Goal: Transaction & Acquisition: Download file/media

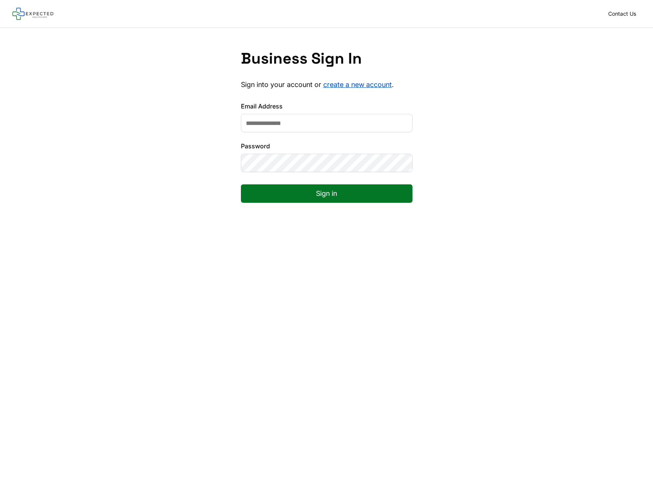
click at [263, 129] on input "Email Address" at bounding box center [327, 123] width 172 height 18
type input "**********"
type input "*"
type input "**********"
click at [258, 200] on button "Sign in" at bounding box center [327, 193] width 172 height 18
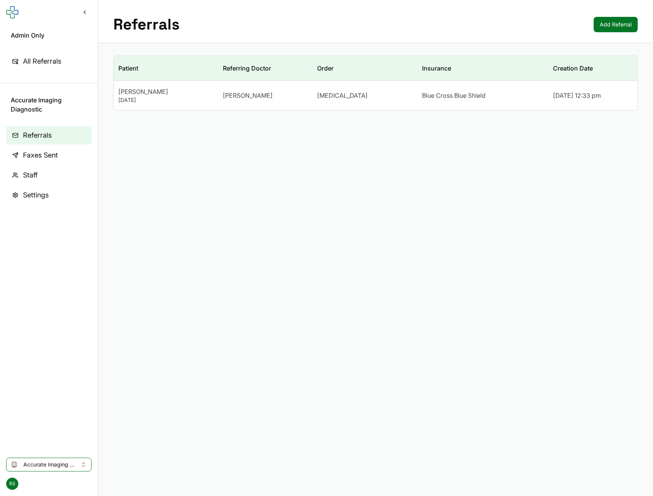
click at [150, 105] on td "[PERSON_NAME] [DATE]" at bounding box center [166, 95] width 105 height 29
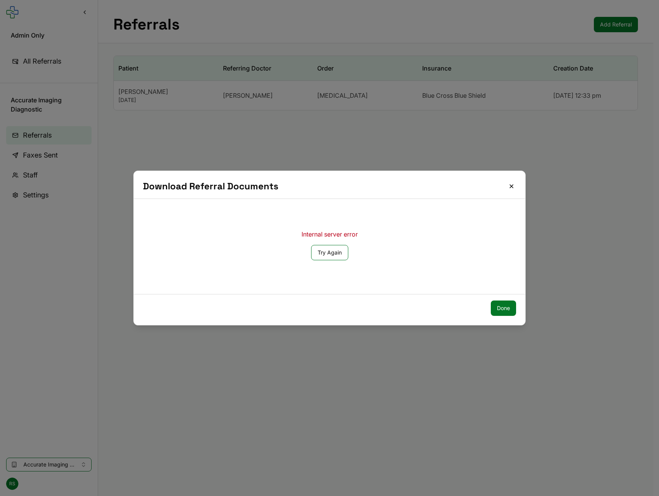
click at [321, 256] on button "Try Again" at bounding box center [329, 252] width 37 height 15
click at [512, 186] on button "Close" at bounding box center [511, 186] width 9 height 9
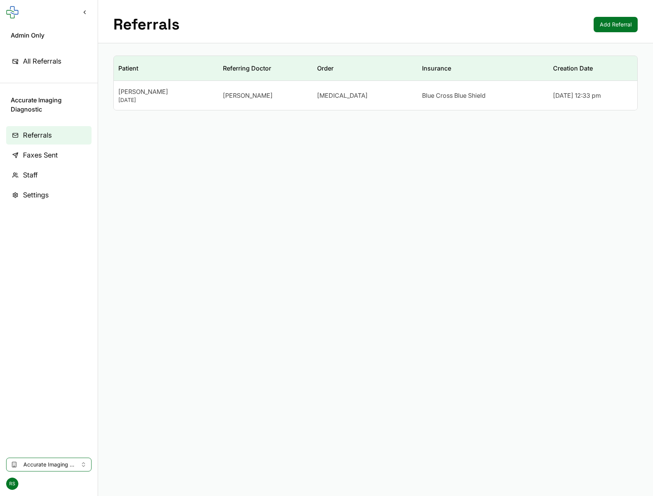
click at [77, 461] on button "Accurate Imaging Diagnostic" at bounding box center [48, 464] width 85 height 14
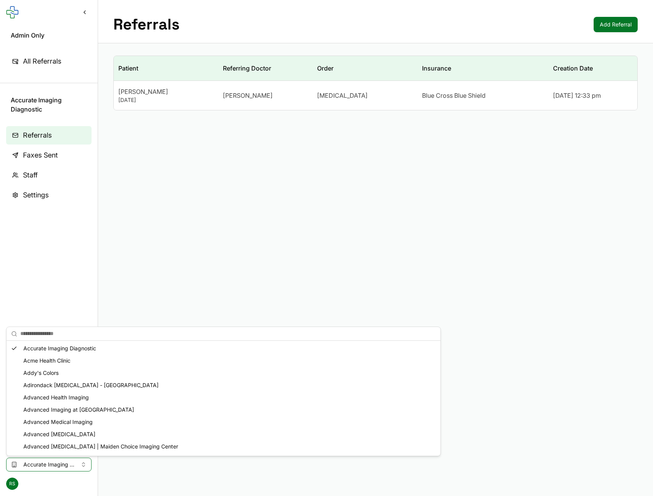
click at [70, 359] on div "Acme Health Clinic" at bounding box center [223, 360] width 431 height 12
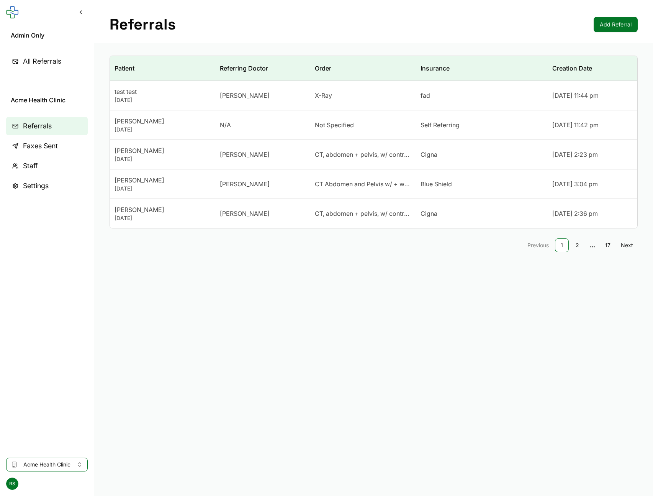
click at [186, 104] on td "test test [DATE]" at bounding box center [162, 95] width 105 height 29
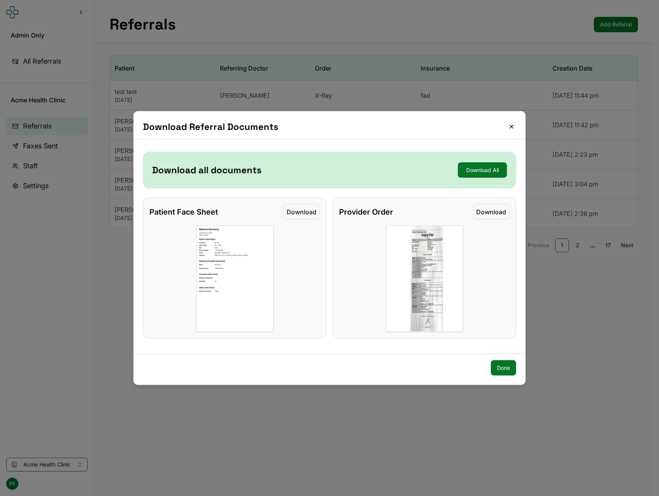
click at [263, 293] on img at bounding box center [234, 279] width 77 height 106
click at [509, 129] on button "Close" at bounding box center [511, 126] width 9 height 9
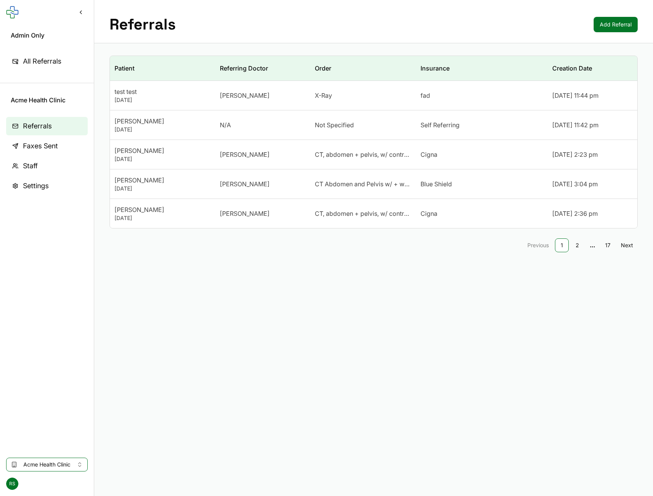
click at [159, 152] on div "[PERSON_NAME]" at bounding box center [162, 150] width 96 height 9
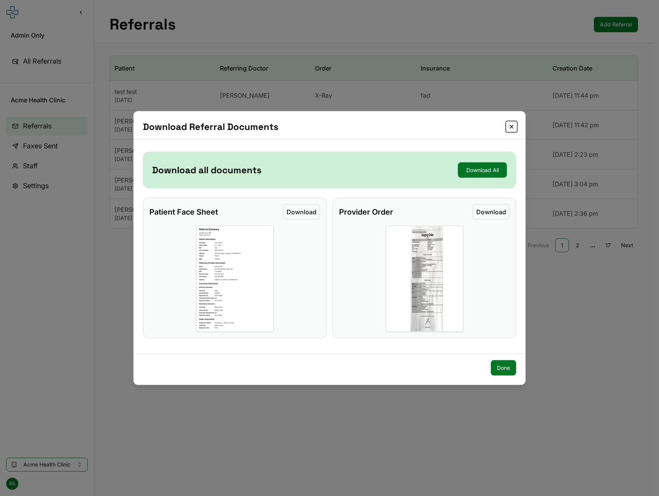
click at [510, 127] on button "Close" at bounding box center [511, 126] width 9 height 9
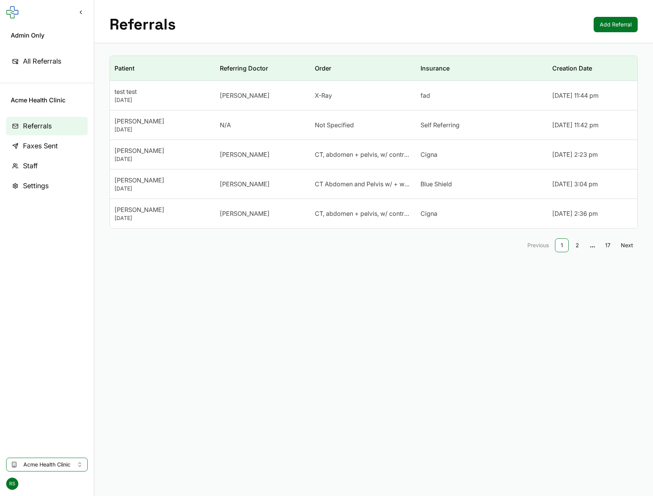
click at [295, 186] on div "[PERSON_NAME]" at bounding box center [263, 183] width 86 height 9
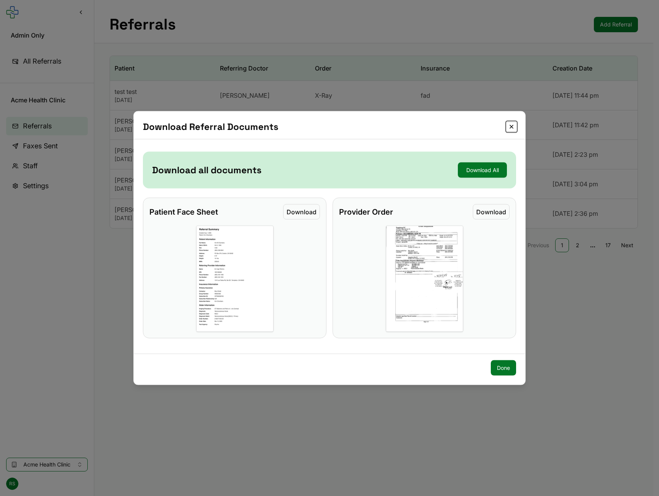
click at [512, 124] on button "Close" at bounding box center [511, 126] width 9 height 9
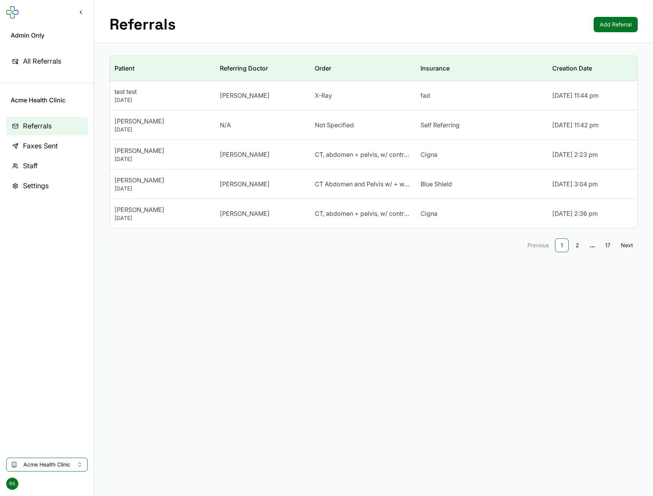
click at [374, 220] on td "CT, abdomen + pelvis, w/ contrast" at bounding box center [362, 213] width 105 height 29
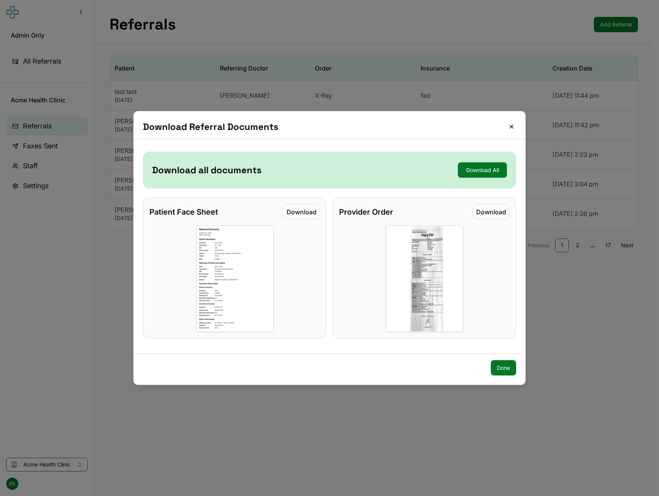
click at [479, 215] on button "Download" at bounding box center [491, 211] width 37 height 15
click at [512, 124] on button "Close" at bounding box center [511, 126] width 9 height 9
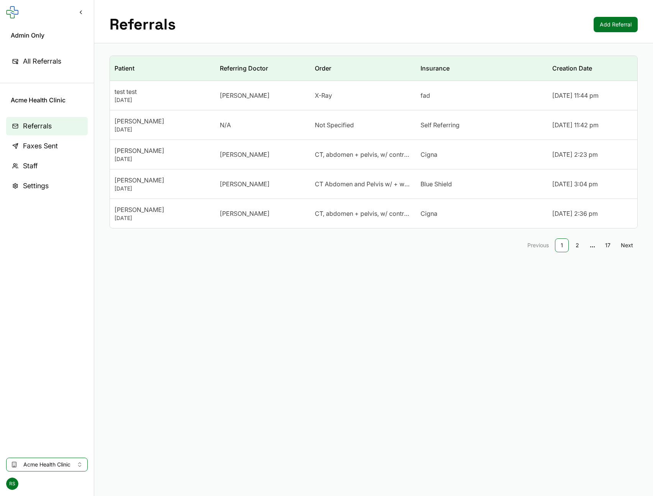
click at [577, 240] on link "2" at bounding box center [577, 245] width 14 height 14
click at [281, 100] on td "[PERSON_NAME]" at bounding box center [262, 95] width 95 height 29
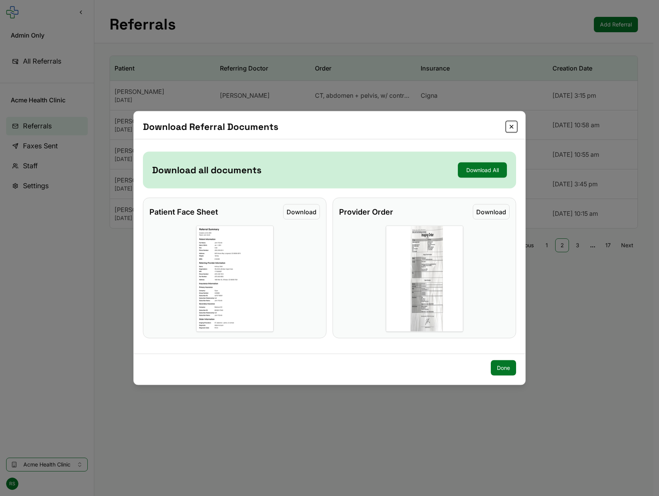
click at [510, 127] on button "Close" at bounding box center [511, 126] width 9 height 9
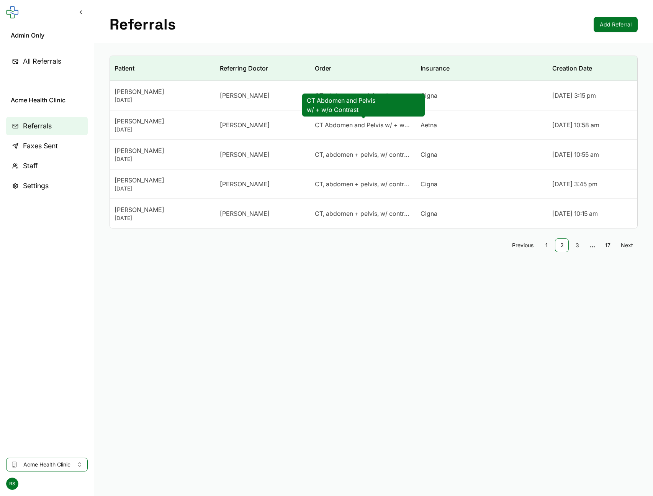
click at [340, 128] on span "CT Abdomen and Pelvis w/ + w/o Contrast" at bounding box center [363, 124] width 96 height 9
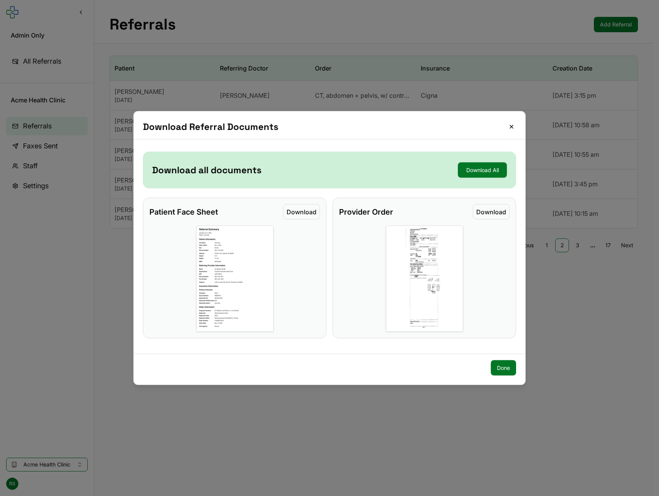
click at [493, 215] on button "Download" at bounding box center [491, 211] width 37 height 15
click at [510, 129] on button "Close" at bounding box center [511, 126] width 9 height 9
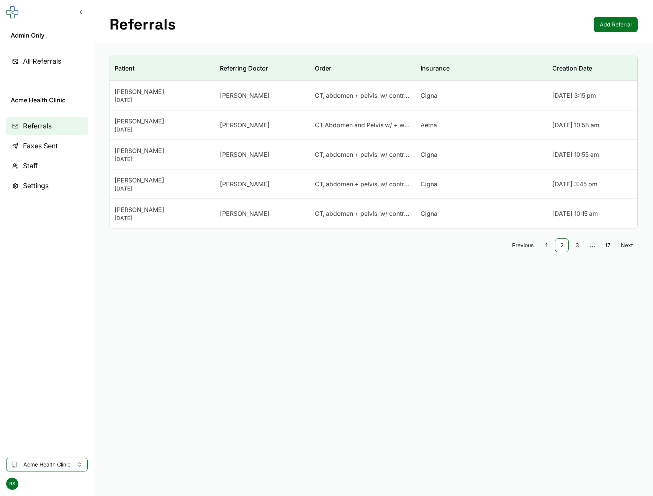
click at [21, 464] on button "Acme Health Clinic" at bounding box center [47, 464] width 82 height 14
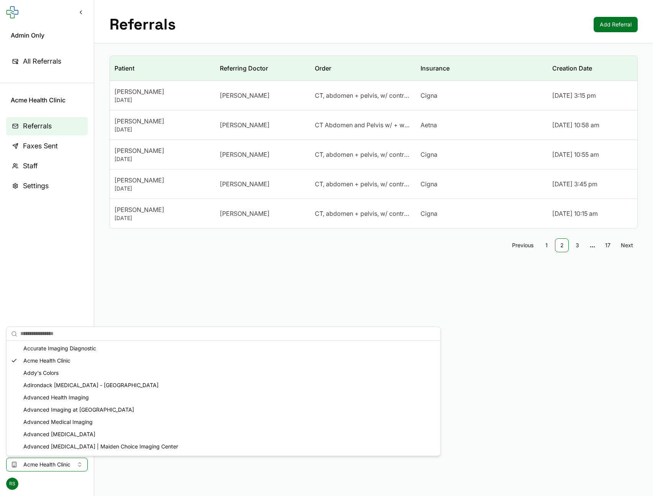
click at [28, 373] on div "Addy's Colors" at bounding box center [223, 372] width 431 height 12
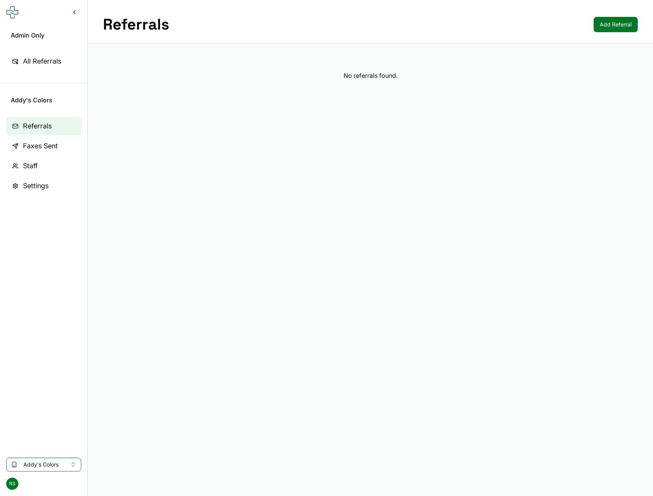
click at [52, 464] on span "Addy's Colors" at bounding box center [43, 464] width 41 height 8
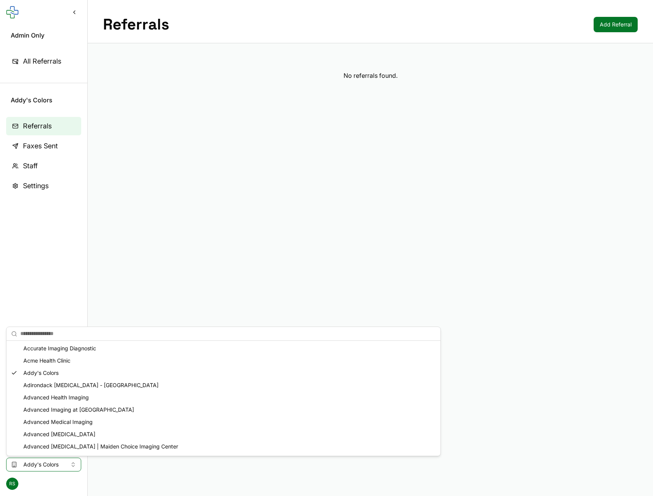
click at [67, 382] on div "Adirondack [MEDICAL_DATA] - [GEOGRAPHIC_DATA]" at bounding box center [223, 385] width 431 height 12
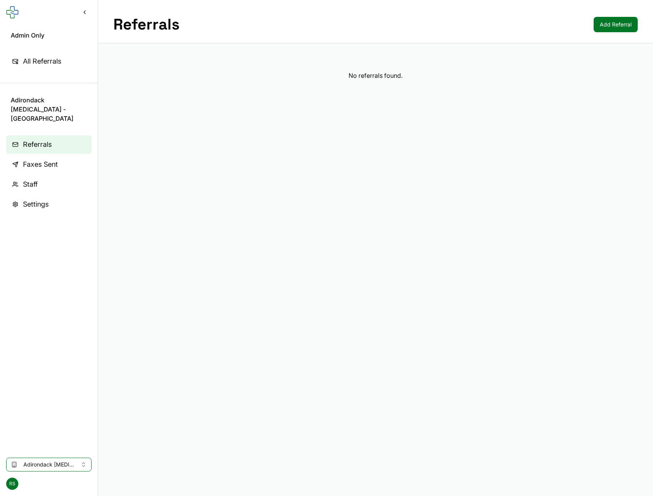
click at [54, 458] on button "Adirondack [MEDICAL_DATA] - [GEOGRAPHIC_DATA]" at bounding box center [48, 464] width 85 height 14
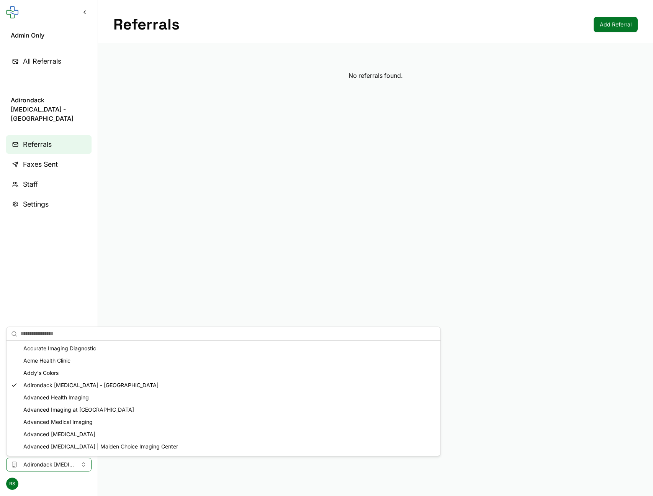
click at [60, 398] on div "Advanced Health Imaging" at bounding box center [223, 397] width 431 height 12
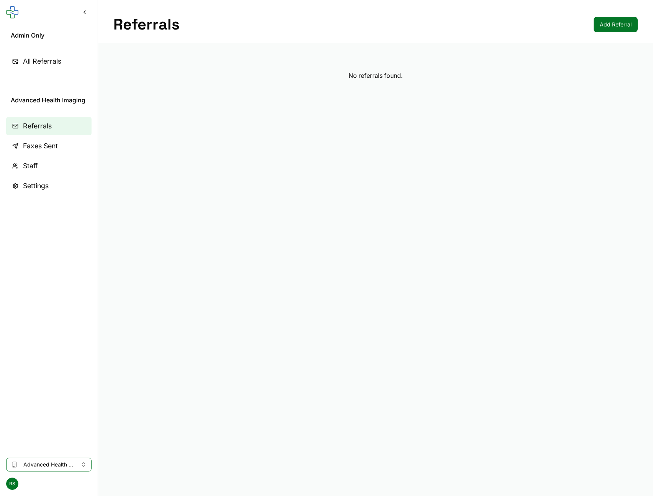
click at [36, 468] on span "Advanced Health Imaging" at bounding box center [48, 464] width 51 height 8
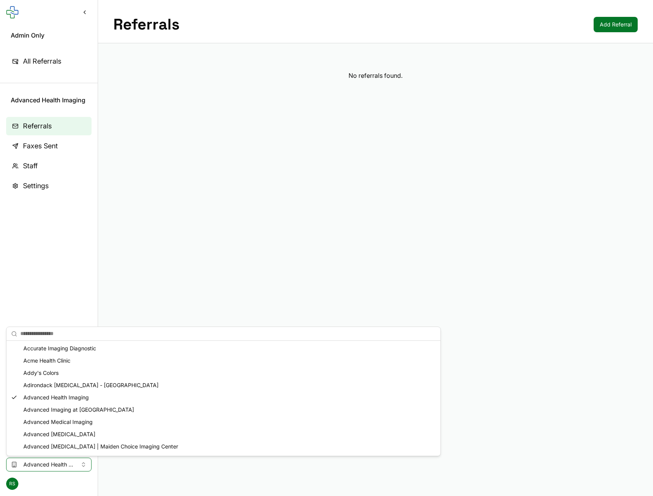
click at [52, 406] on div "Advanced Imaging at [GEOGRAPHIC_DATA]" at bounding box center [223, 409] width 431 height 12
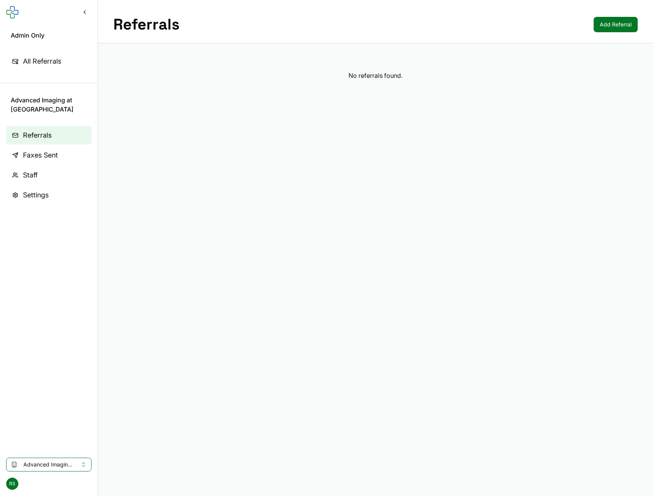
click at [54, 152] on span "Faxes Sent" at bounding box center [40, 155] width 35 height 11
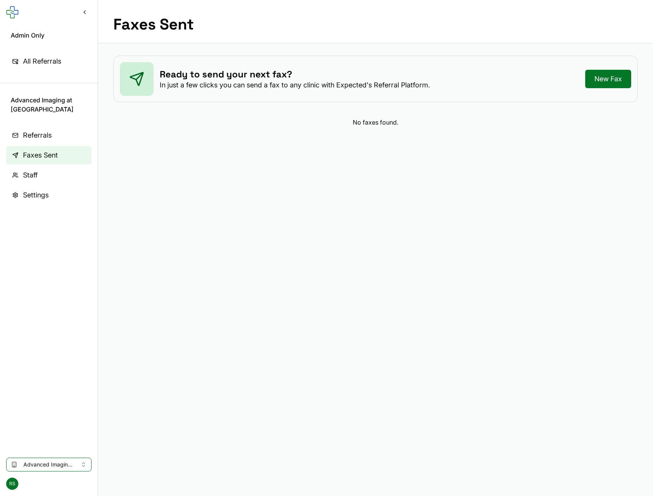
click at [52, 139] on link "Referrals" at bounding box center [48, 135] width 85 height 18
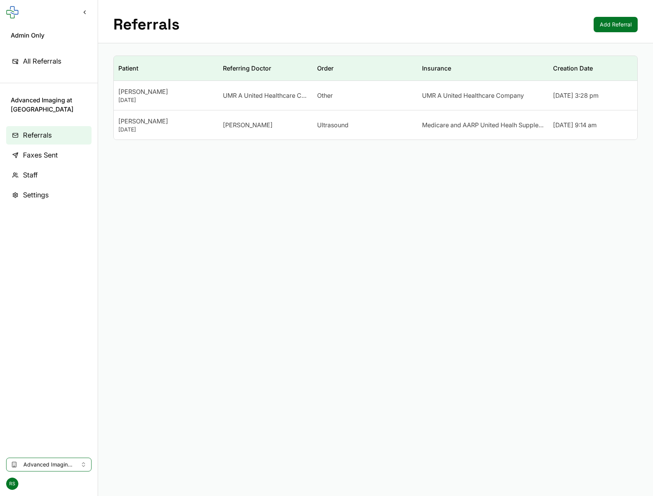
click at [211, 128] on div "October 16, 1953" at bounding box center [165, 130] width 95 height 8
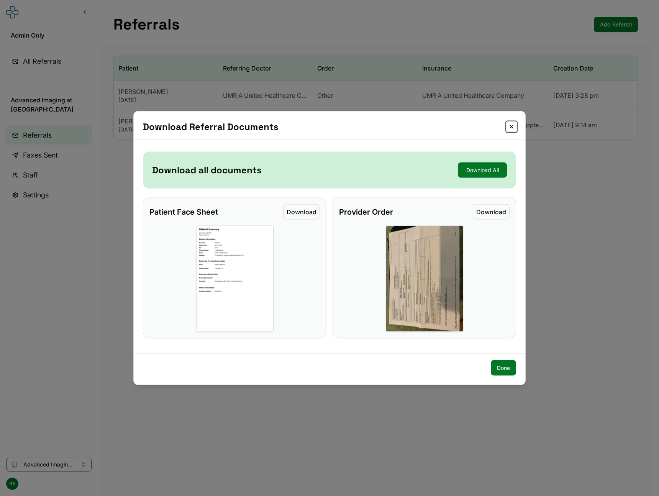
click at [512, 127] on button "Close" at bounding box center [511, 126] width 9 height 9
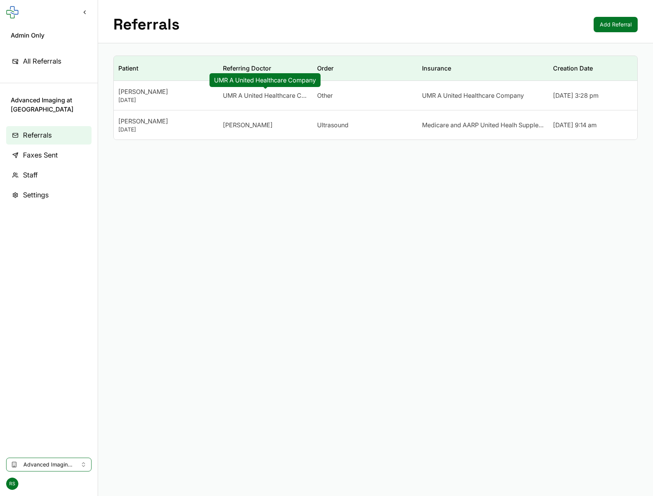
click at [235, 96] on span "UMR A United Healthcare Company" at bounding box center [265, 95] width 85 height 9
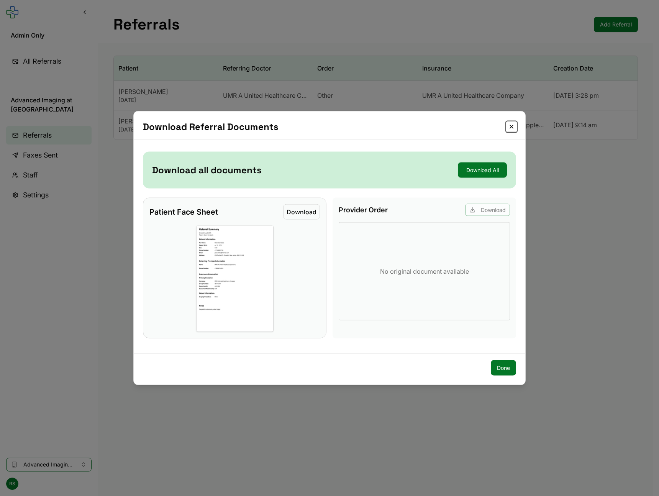
click at [510, 128] on button "Close" at bounding box center [511, 126] width 9 height 9
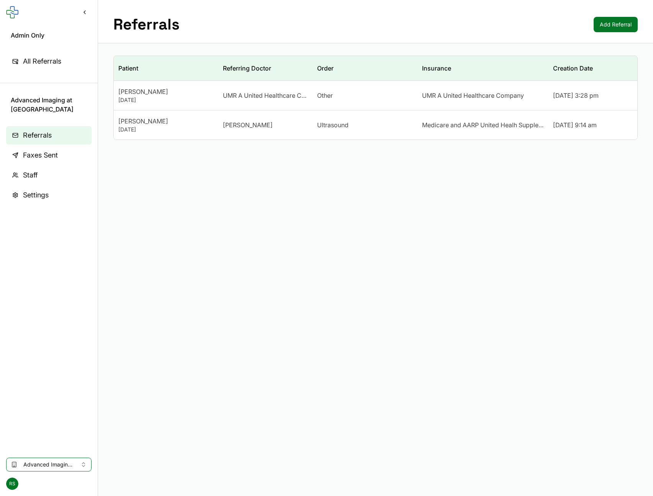
click at [204, 107] on td "Glenn Donatiello July 13, 1970" at bounding box center [166, 95] width 105 height 29
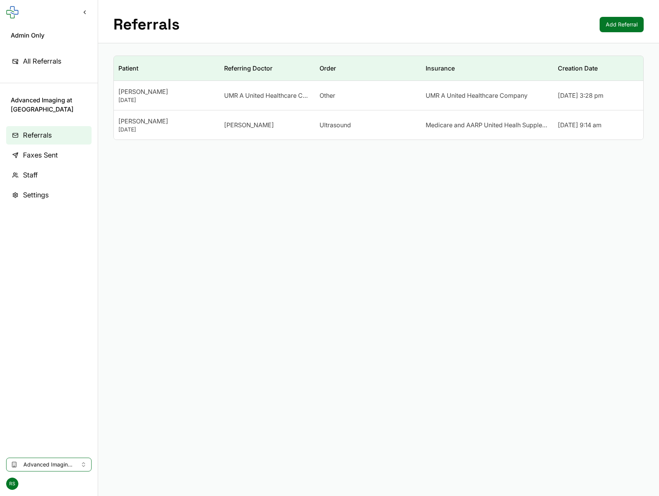
drag, startPoint x: 123, startPoint y: 265, endPoint x: 136, endPoint y: 141, distance: 125.5
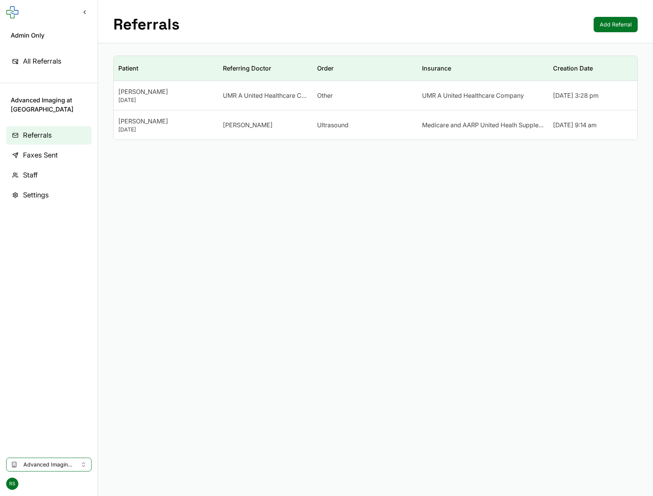
click at [153, 121] on div "Gail Ieno" at bounding box center [165, 120] width 95 height 9
click at [77, 464] on button "Advanced Imaging at [GEOGRAPHIC_DATA]" at bounding box center [48, 464] width 85 height 14
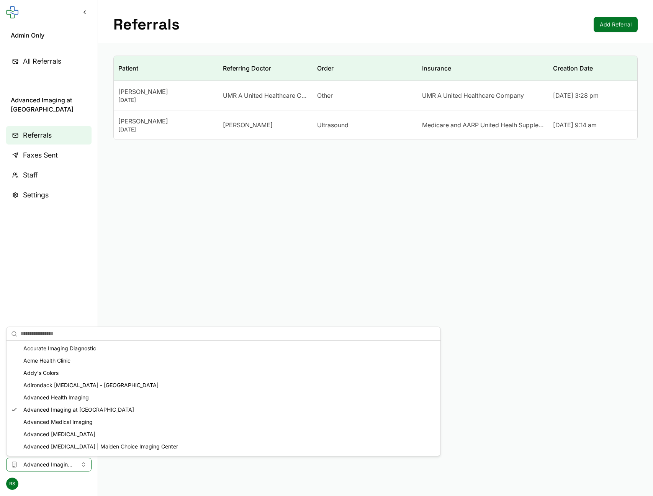
click at [64, 419] on div "Advanced Medical Imaging" at bounding box center [223, 421] width 431 height 12
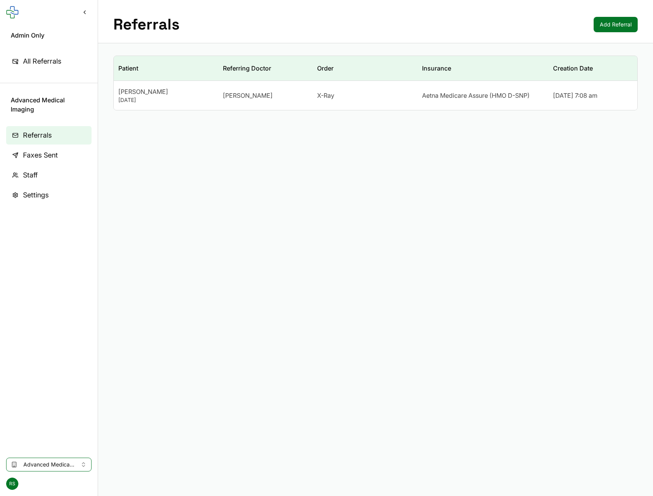
click at [202, 101] on div "February 10, 1956" at bounding box center [165, 100] width 95 height 8
click at [53, 461] on span "Advanced Medical Imaging" at bounding box center [48, 464] width 51 height 8
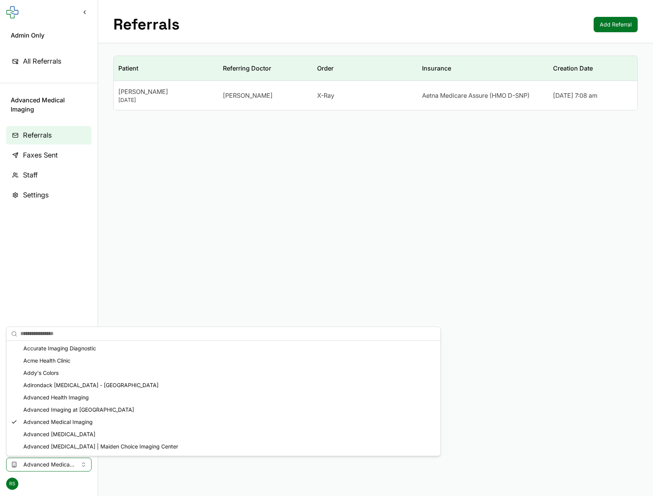
click at [52, 433] on div "Advanced [MEDICAL_DATA]" at bounding box center [223, 434] width 431 height 12
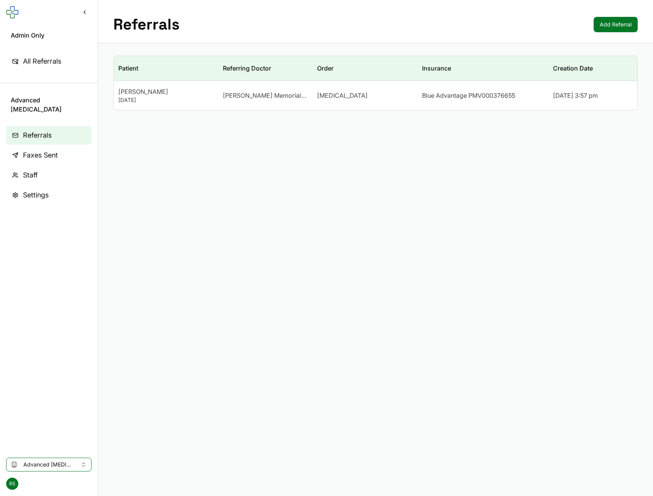
click at [174, 98] on div "June 5, 1956" at bounding box center [165, 100] width 95 height 8
click at [33, 468] on span "Advanced [MEDICAL_DATA]" at bounding box center [48, 464] width 51 height 8
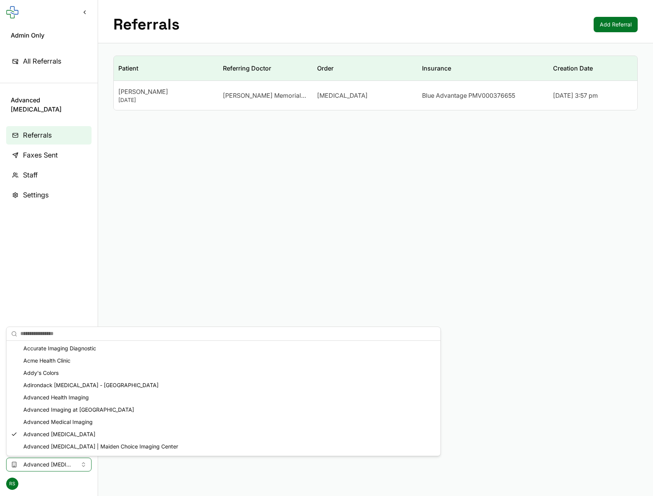
click at [39, 444] on div "Advanced [MEDICAL_DATA] | Maiden Choice Imaging Center" at bounding box center [223, 446] width 431 height 12
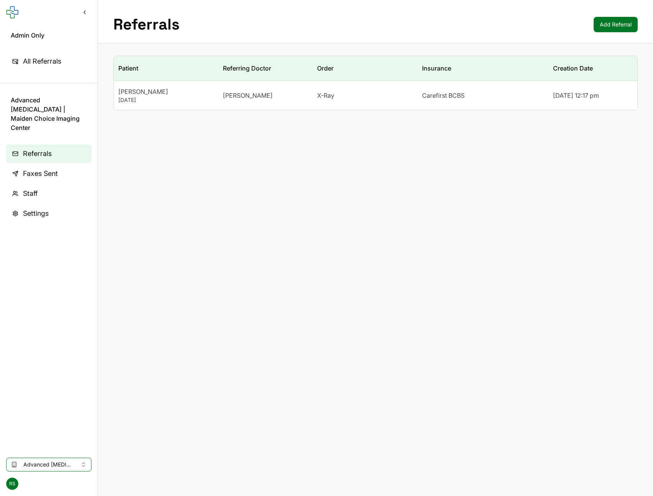
click at [284, 99] on div "Kristin Karim" at bounding box center [265, 95] width 85 height 9
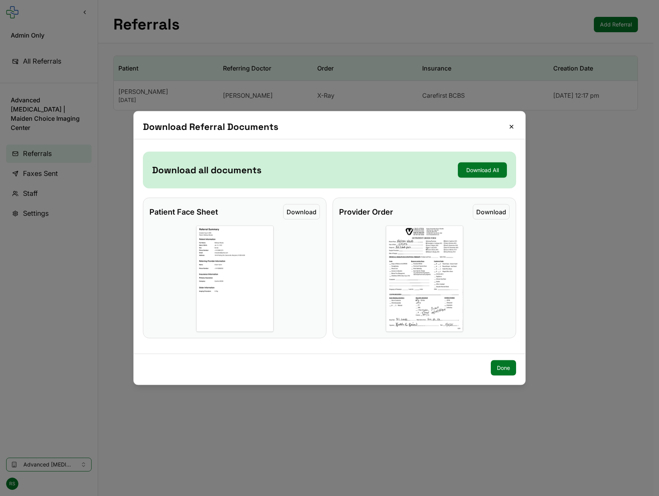
click at [473, 167] on button "Download All" at bounding box center [482, 169] width 49 height 15
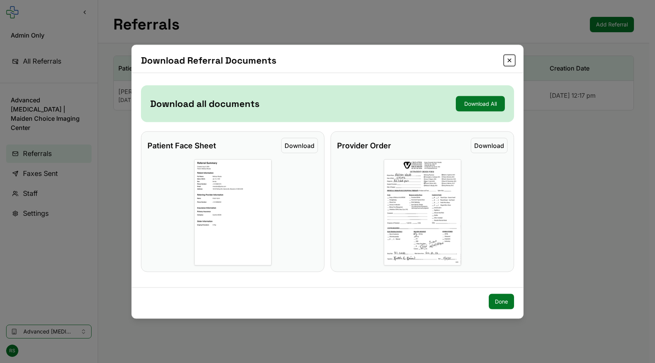
click at [509, 62] on button "Close" at bounding box center [509, 60] width 9 height 9
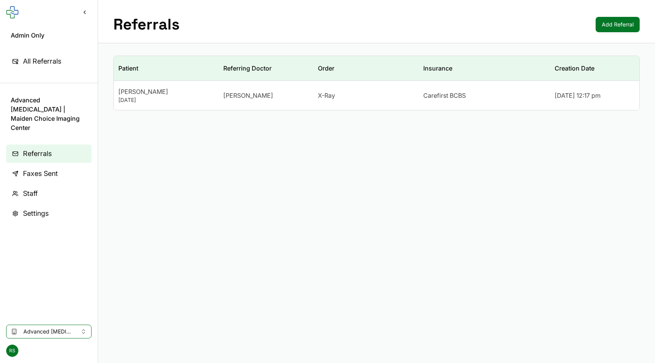
click at [499, 101] on td "Carefirst BCBS" at bounding box center [484, 95] width 131 height 29
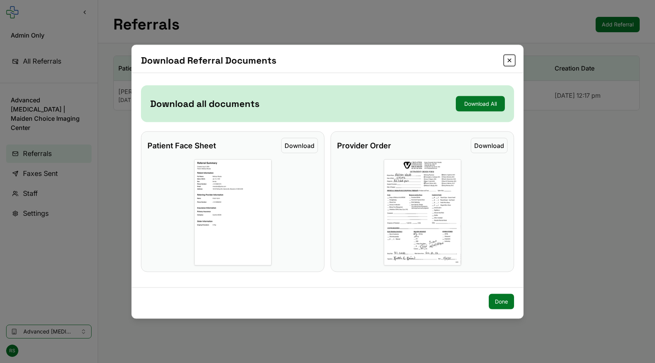
click at [510, 59] on button "Close" at bounding box center [509, 60] width 9 height 9
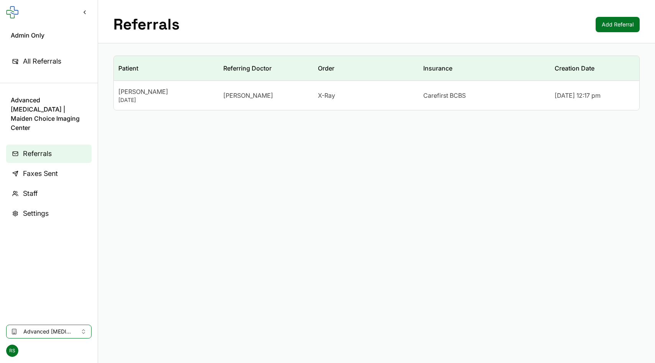
click at [415, 101] on td "X-Ray" at bounding box center [365, 95] width 105 height 29
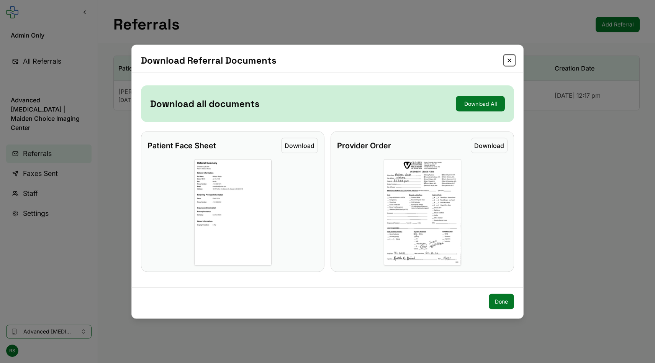
click at [507, 57] on button "Close" at bounding box center [509, 60] width 9 height 9
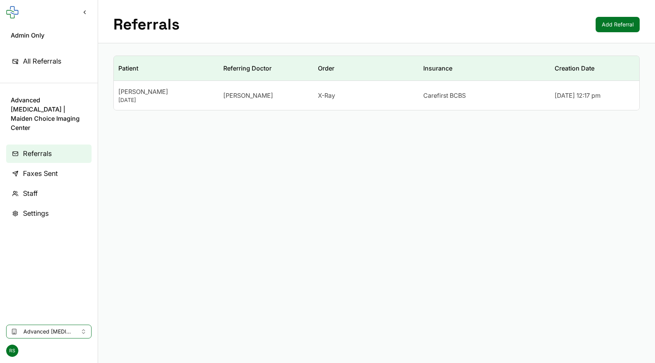
click at [477, 86] on td "Carefirst BCBS" at bounding box center [484, 95] width 131 height 29
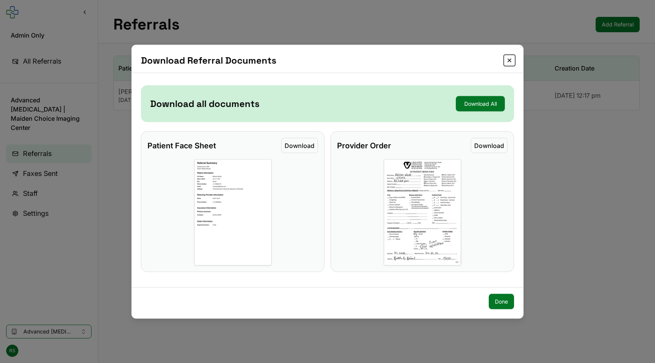
click at [511, 59] on button "Close" at bounding box center [509, 60] width 9 height 9
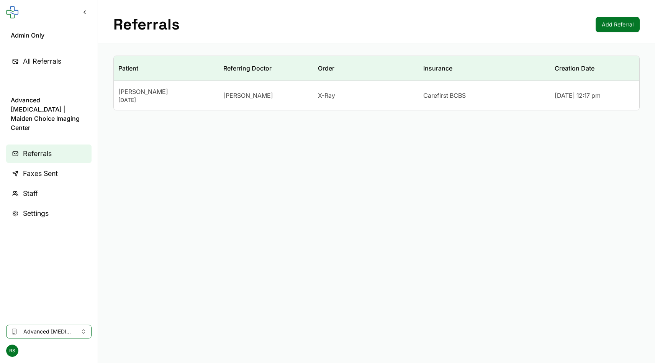
click at [488, 91] on div "Carefirst BCBS" at bounding box center [484, 95] width 122 height 9
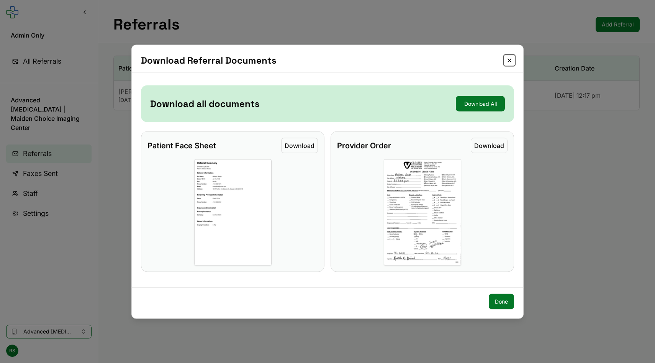
click at [508, 61] on button "Close" at bounding box center [509, 60] width 9 height 9
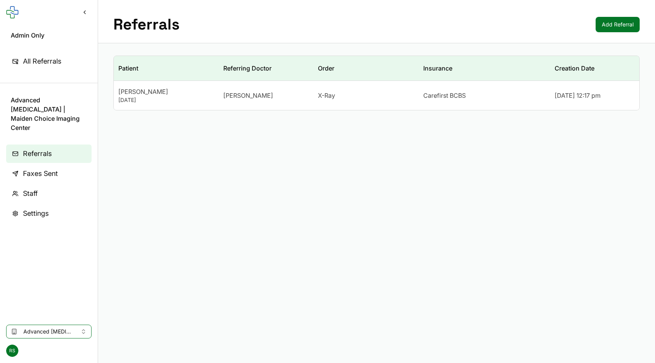
click at [490, 97] on div "Carefirst BCBS" at bounding box center [484, 95] width 122 height 9
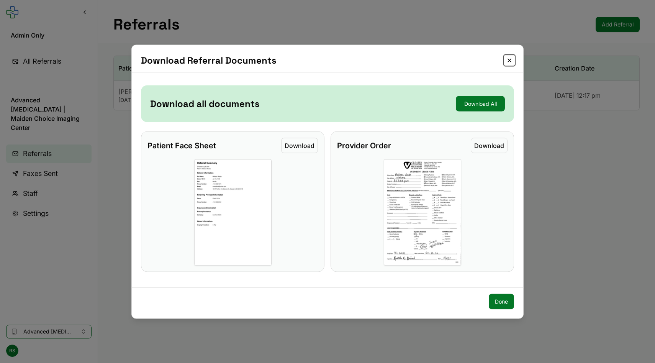
click at [510, 59] on button "Close" at bounding box center [509, 60] width 9 height 9
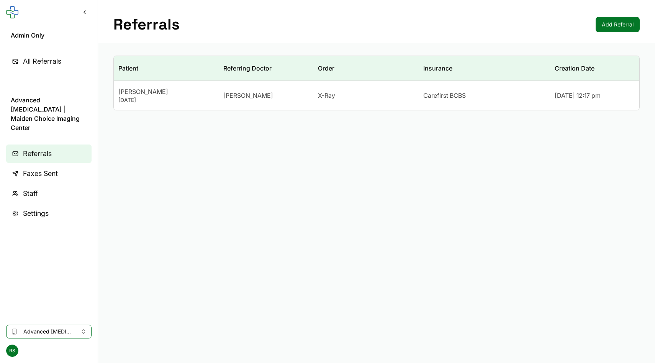
click at [480, 105] on td "Carefirst BCBS" at bounding box center [484, 95] width 131 height 29
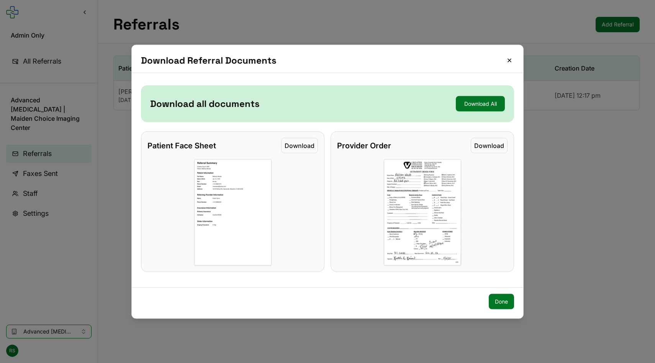
click at [500, 150] on button "Download" at bounding box center [489, 144] width 37 height 15
